Goal: Communication & Community: Share content

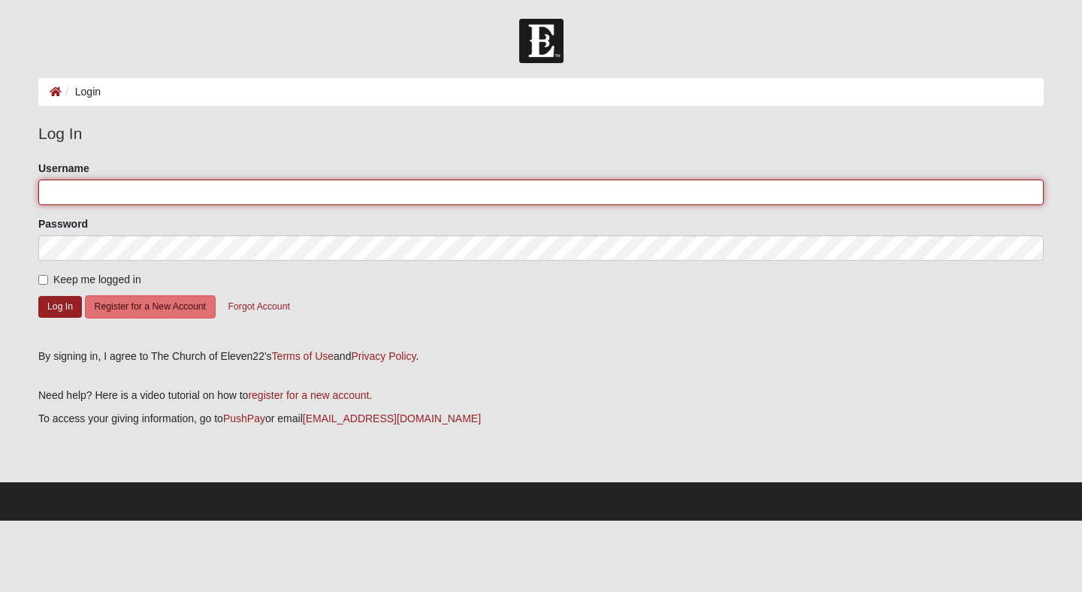
click at [305, 193] on input "Username" at bounding box center [540, 193] width 1005 height 26
type input "gpcarroll"
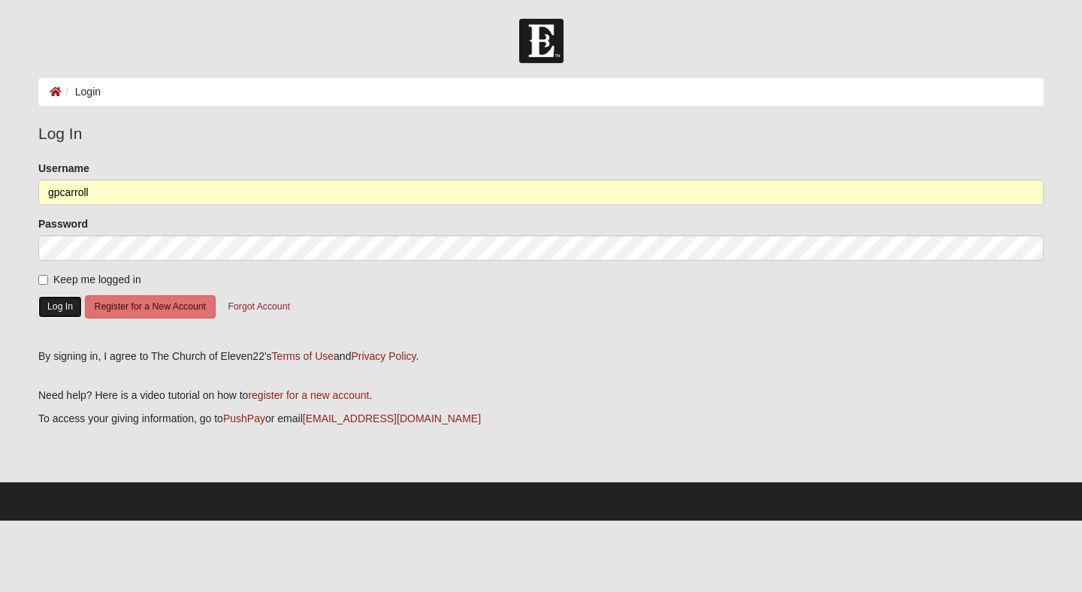
click at [62, 310] on button "Log In" at bounding box center [60, 307] width 44 height 22
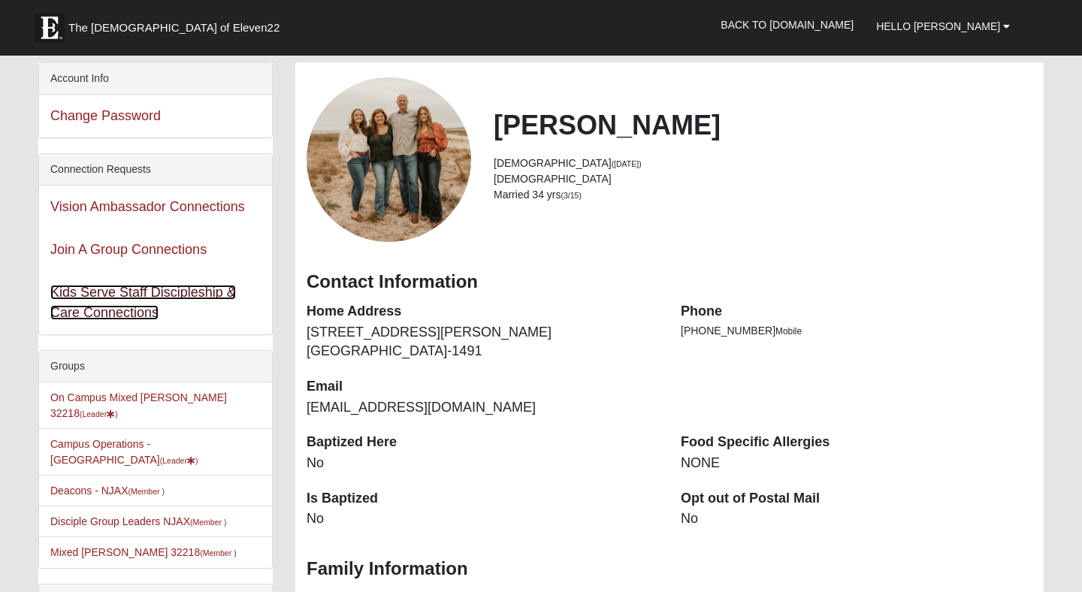
click at [189, 295] on link "Kids Serve Staff Discipleship & Care Connections" at bounding box center [143, 302] width 186 height 35
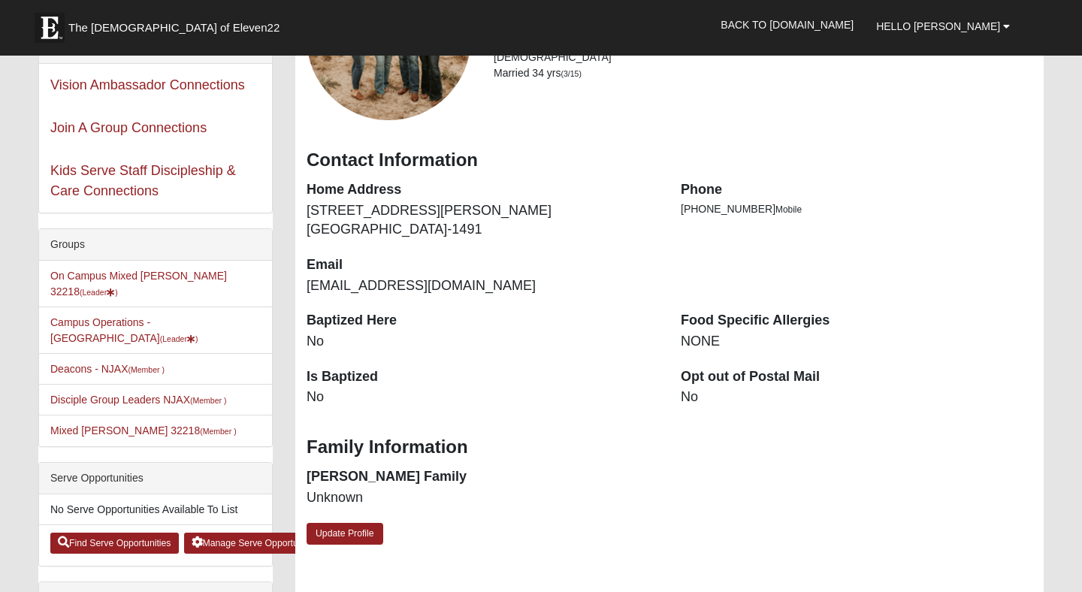
scroll to position [125, 0]
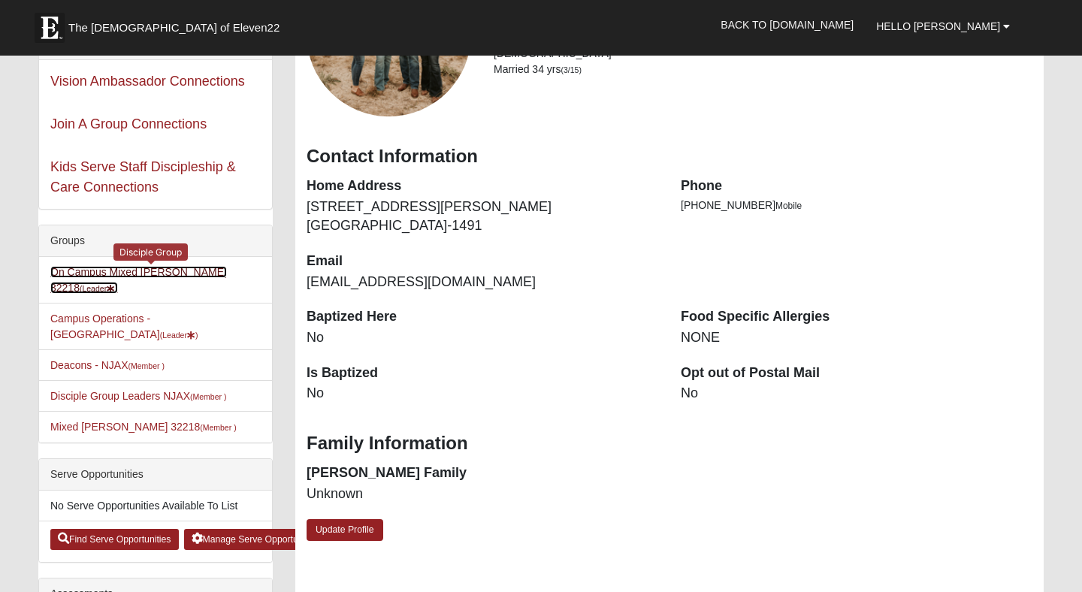
click at [135, 275] on link "On Campus Mixed Carroll 32218 (Leader )" at bounding box center [138, 280] width 177 height 28
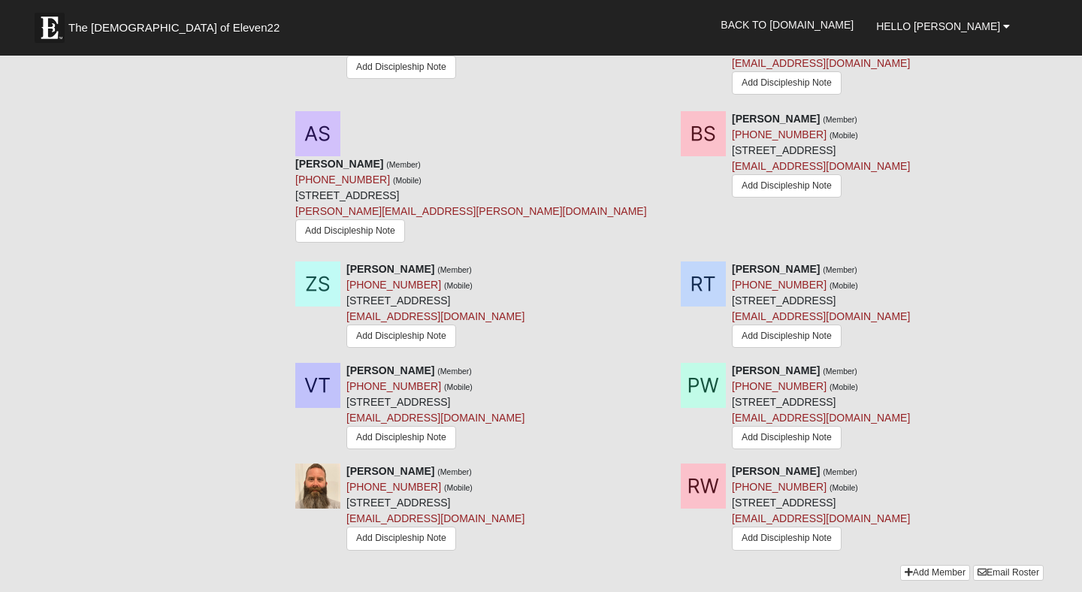
scroll to position [2634, 0]
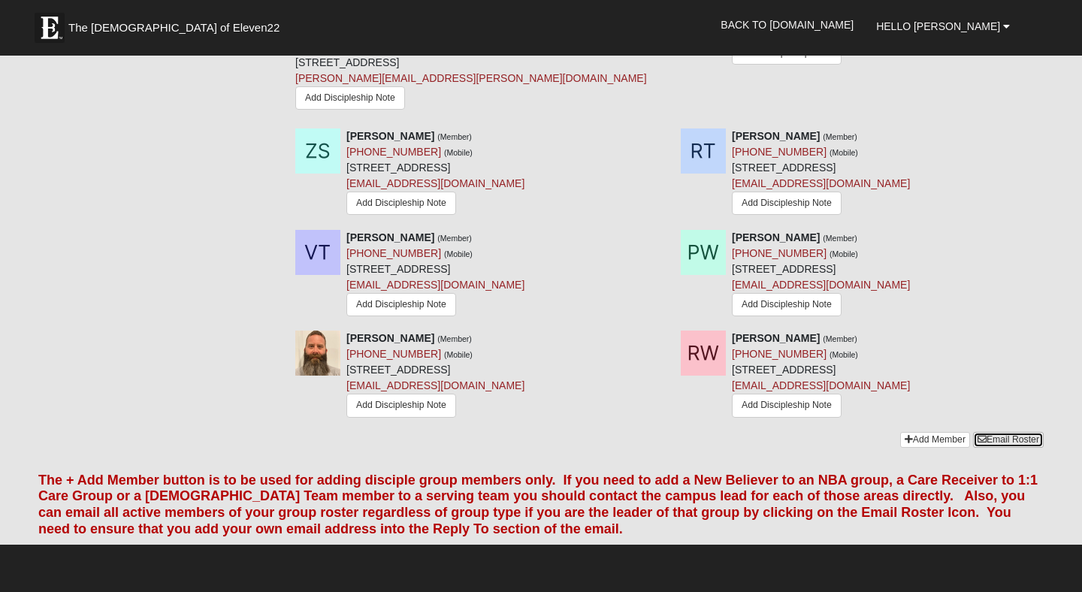
click at [1017, 432] on link "Email Roster" at bounding box center [1008, 440] width 71 height 16
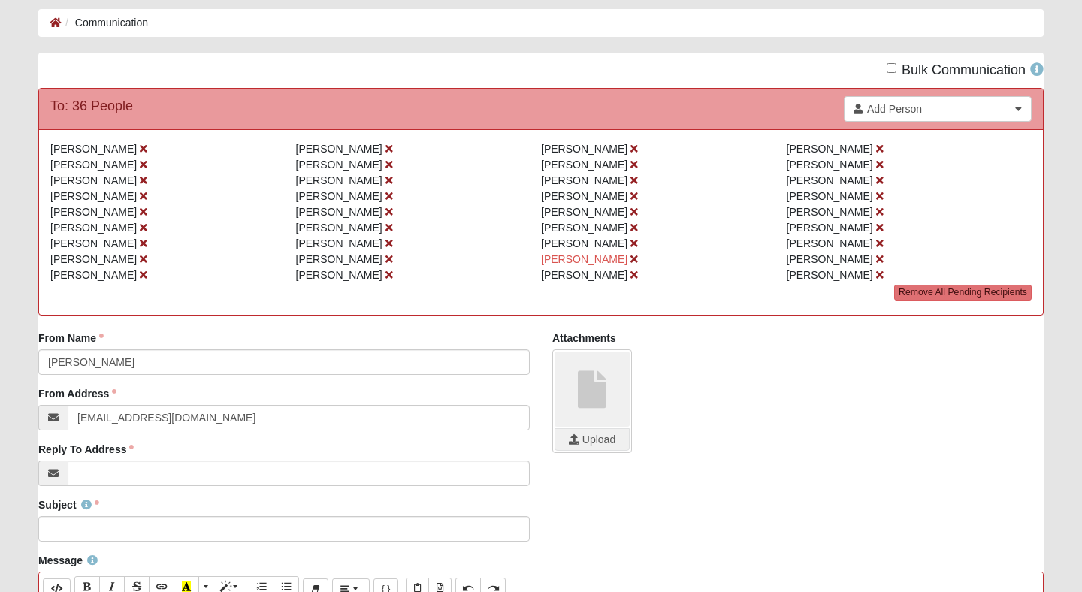
scroll to position [88, 0]
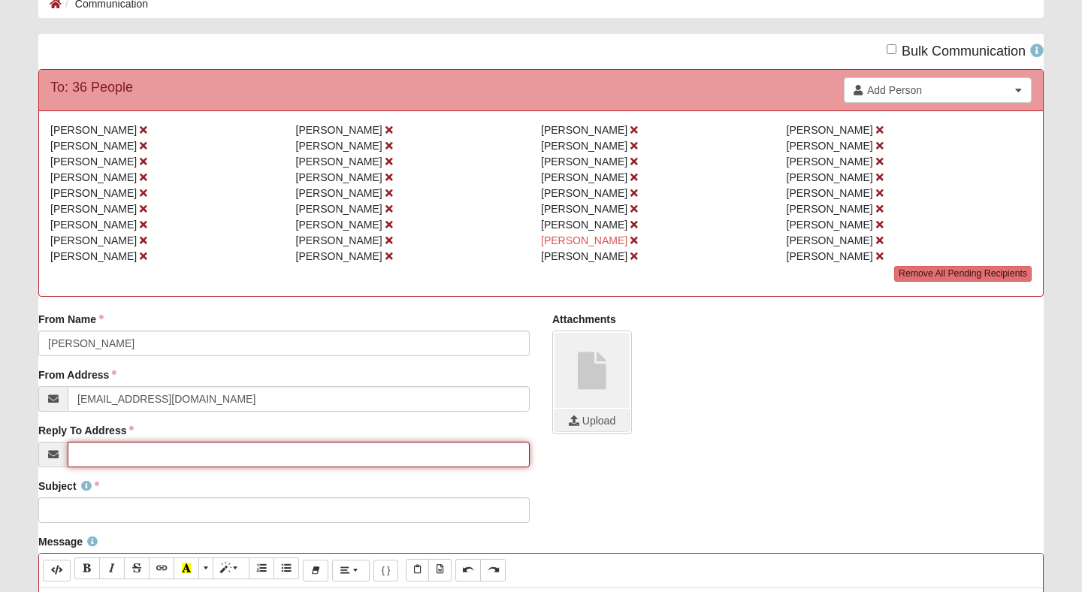
click at [188, 452] on input "Reply To Address" at bounding box center [299, 455] width 462 height 26
type input "[EMAIL_ADDRESS][DOMAIN_NAME]"
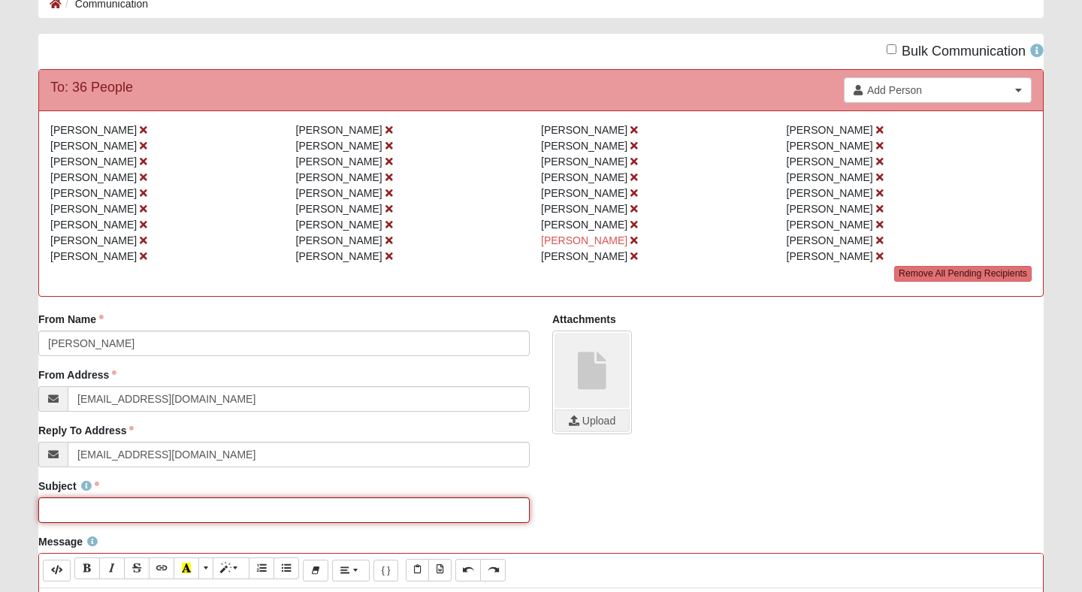
click at [135, 508] on input "Subject" at bounding box center [283, 510] width 491 height 26
type input "Dgroup Tonight"
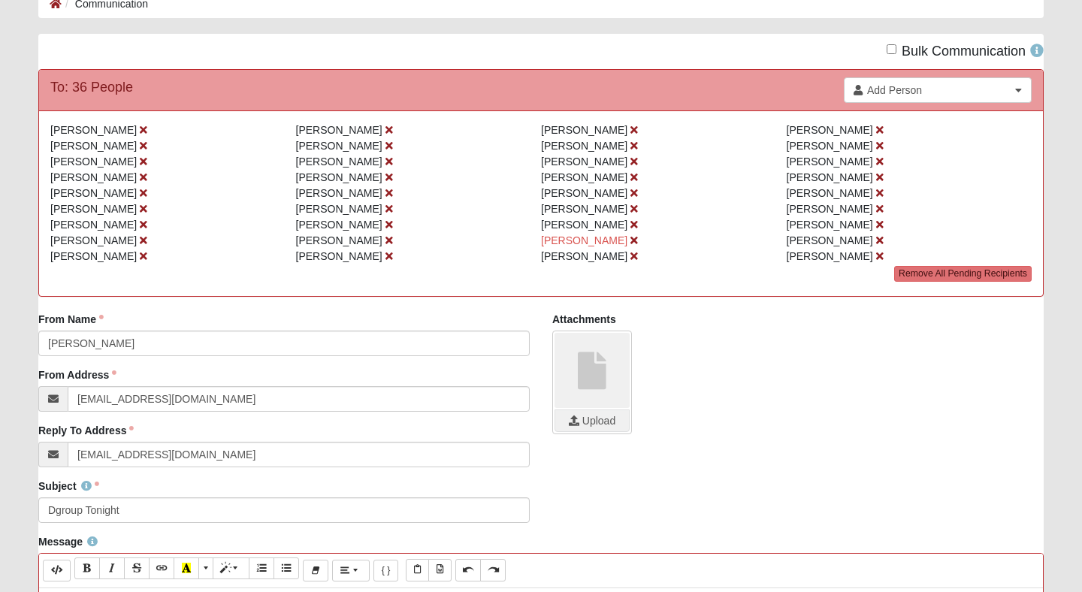
scroll to position [397, 0]
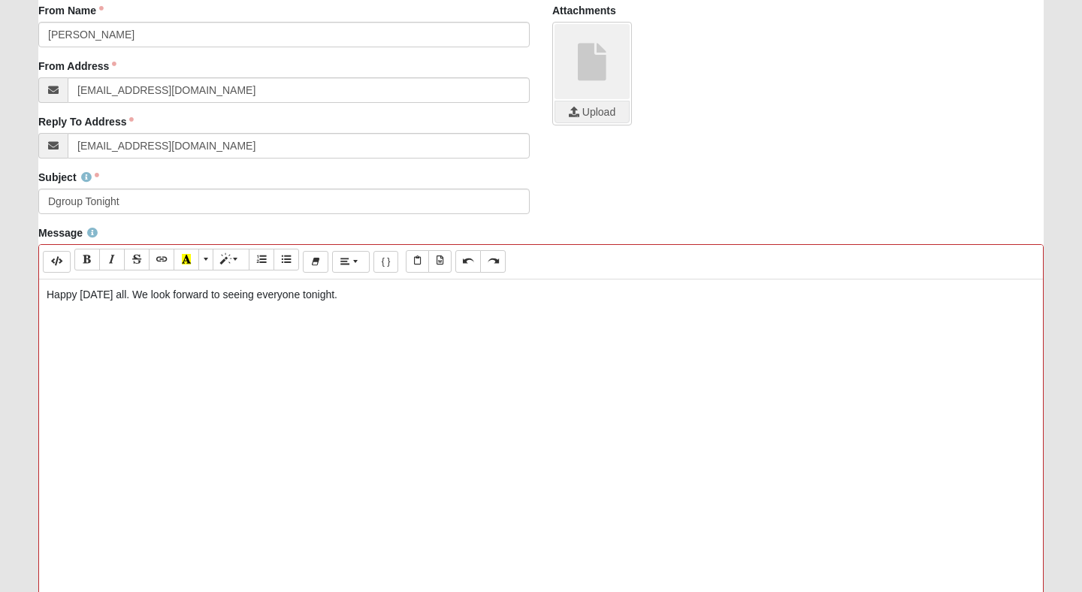
click at [153, 434] on div "Happy [DATE] all. We look forward to seeing everyone tonight." at bounding box center [541, 505] width 1004 height 451
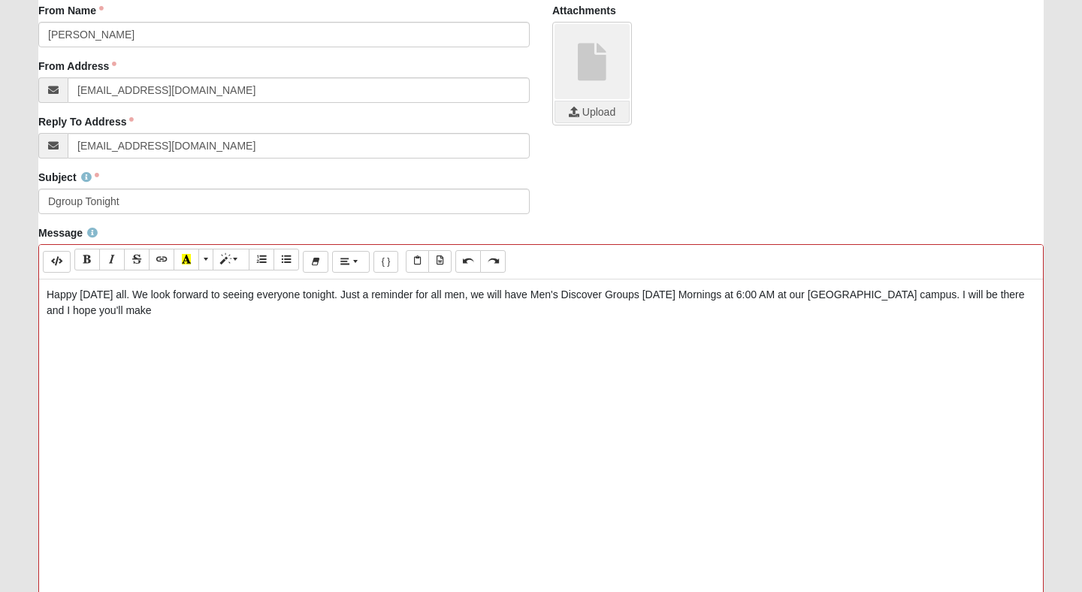
click at [916, 298] on p "Happy [DATE] all. We look forward to seeing everyone tonight. Just a reminder f…" at bounding box center [541, 303] width 989 height 32
click at [159, 319] on div "Happy [DATE] all. We look forward to seeing everyone tonight. Just a reminder f…" at bounding box center [541, 505] width 1004 height 451
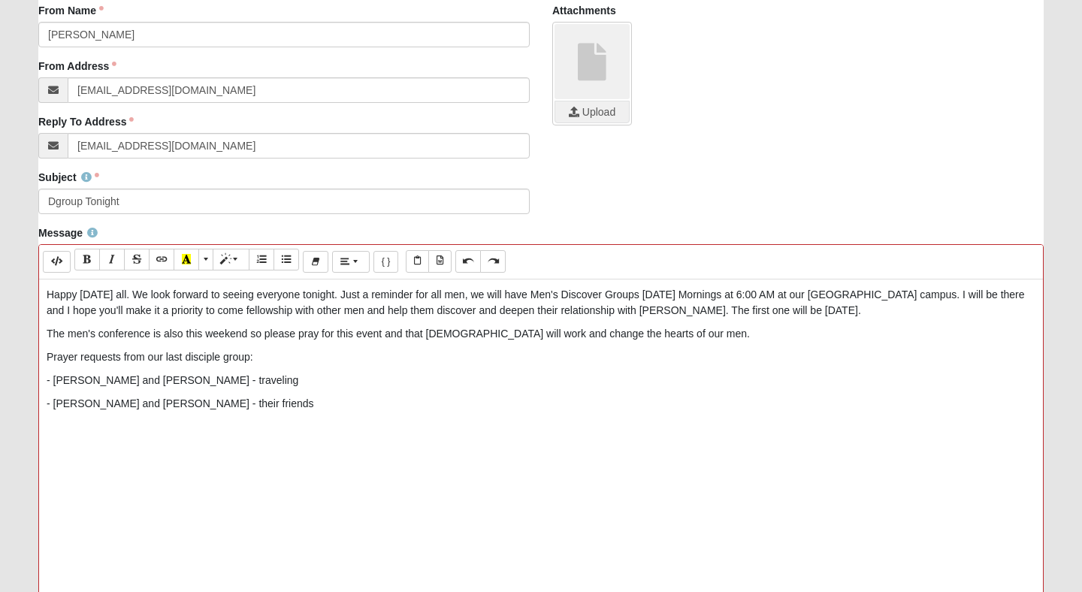
click at [159, 319] on div "Happy [DATE] all. We look forward to seeing everyone tonight. Just a reminder f…" at bounding box center [541, 505] width 1004 height 451
click at [206, 409] on p "- [PERSON_NAME] and [PERSON_NAME] - their friends" at bounding box center [541, 404] width 989 height 16
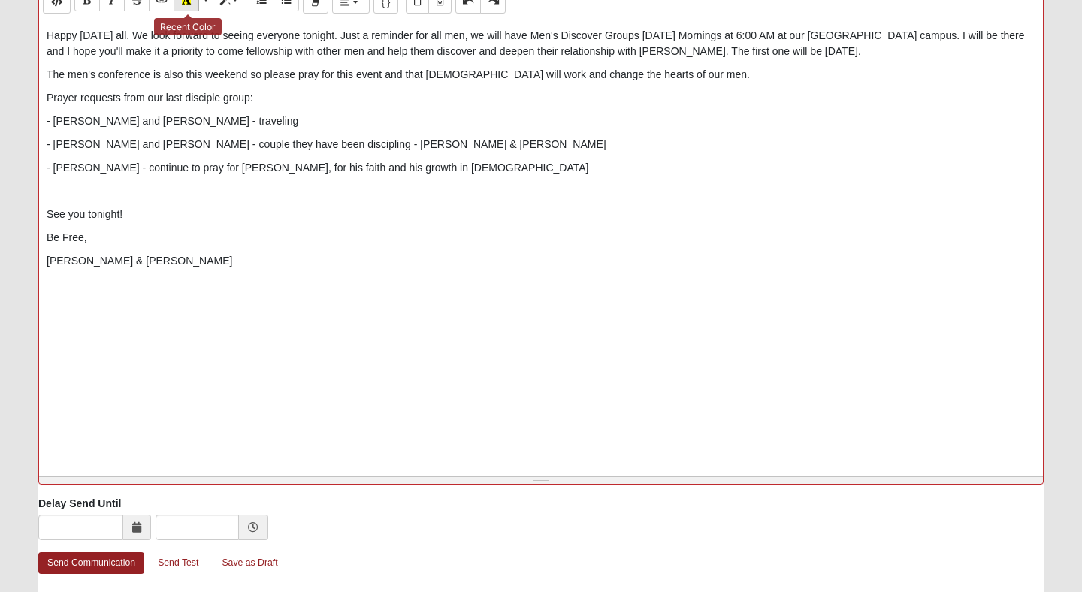
scroll to position [709, 0]
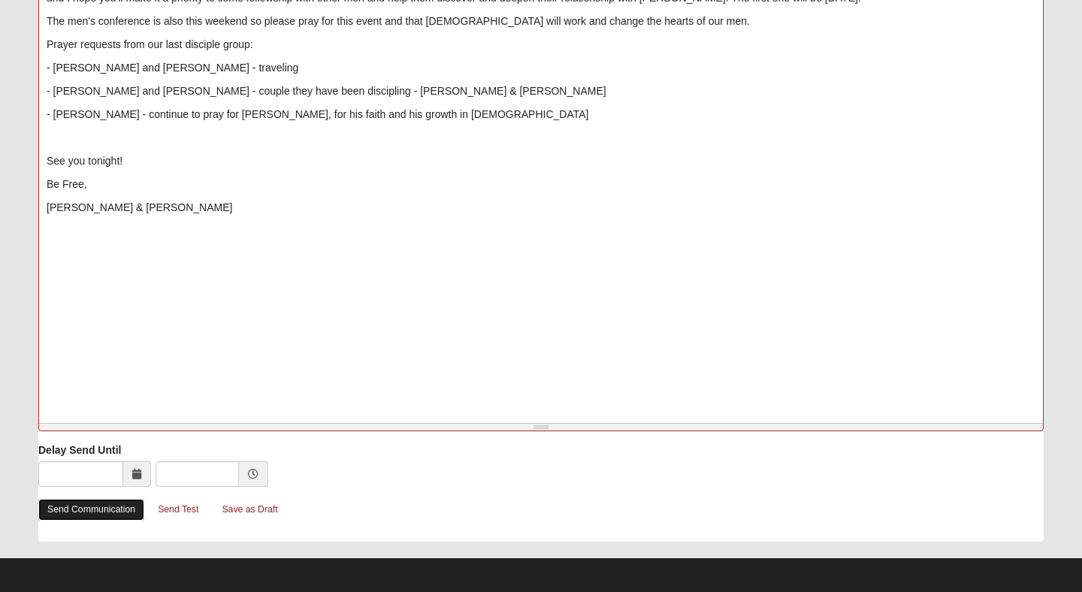
click at [103, 509] on link "Send Communication" at bounding box center [91, 510] width 106 height 22
